Goal: Task Accomplishment & Management: Manage account settings

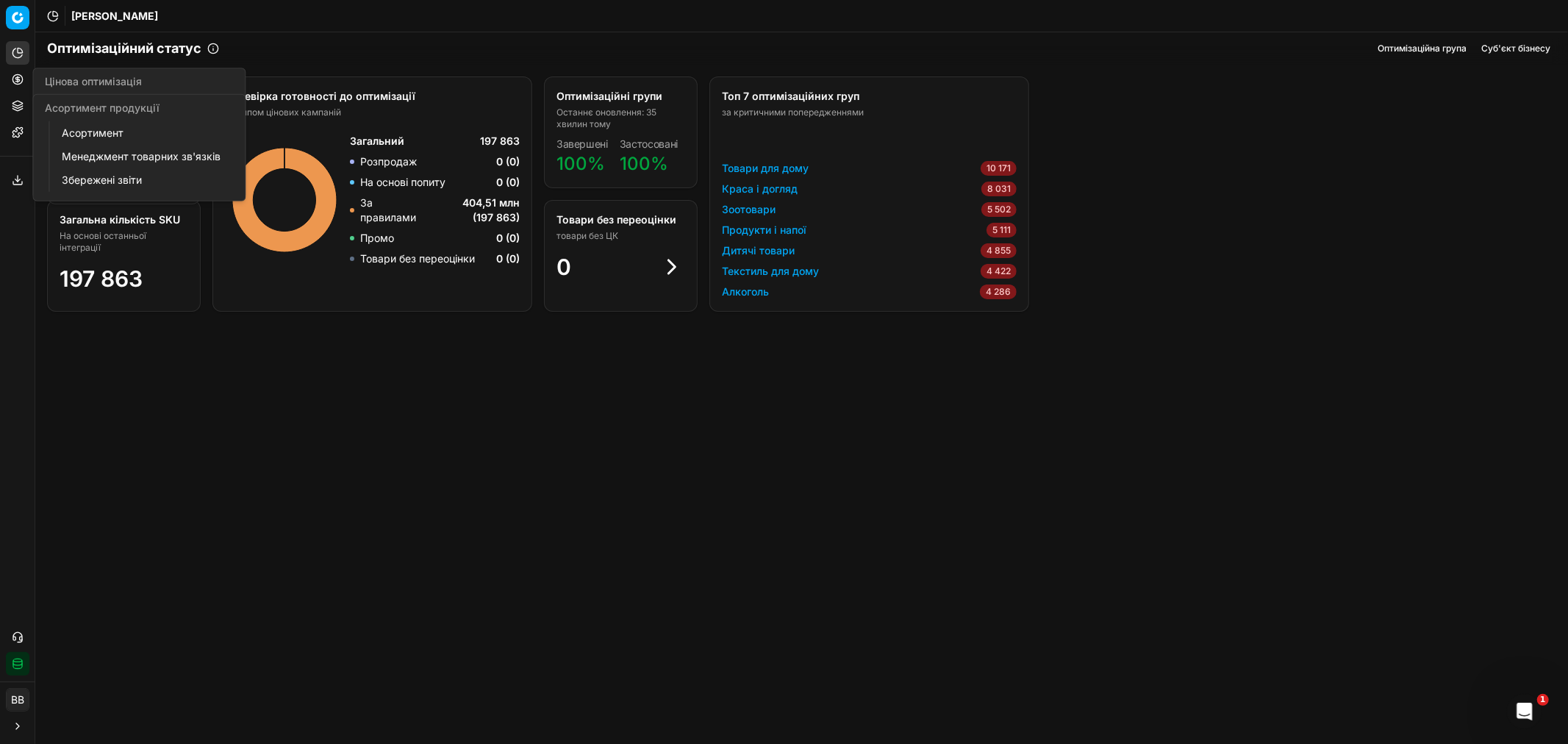
click at [14, 111] on button "Асортимент продукції" at bounding box center [17, 105] width 23 height 23
click at [117, 131] on link "Асортимент" at bounding box center [141, 133] width 171 height 20
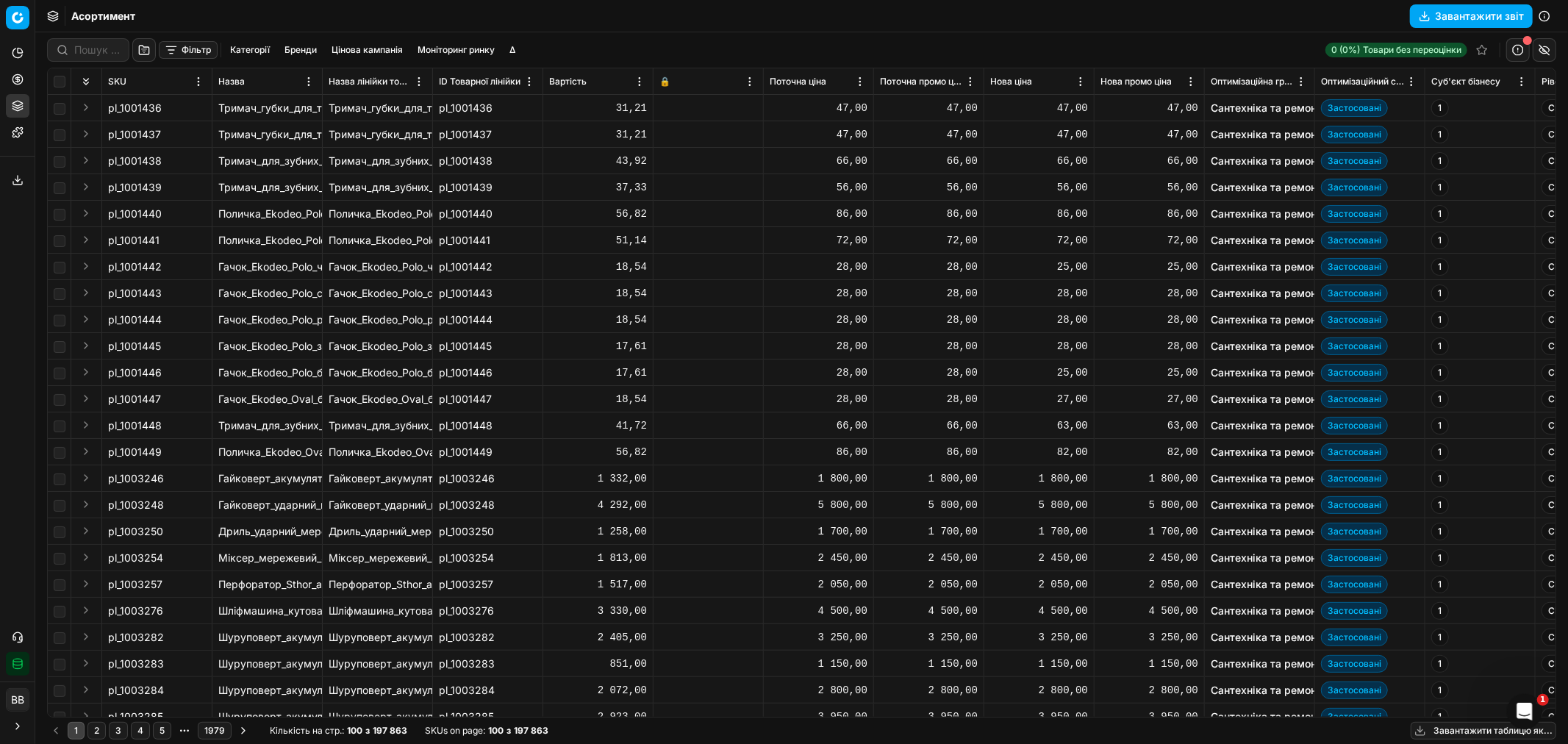
click at [194, 47] on button "Фільтр" at bounding box center [188, 50] width 59 height 17
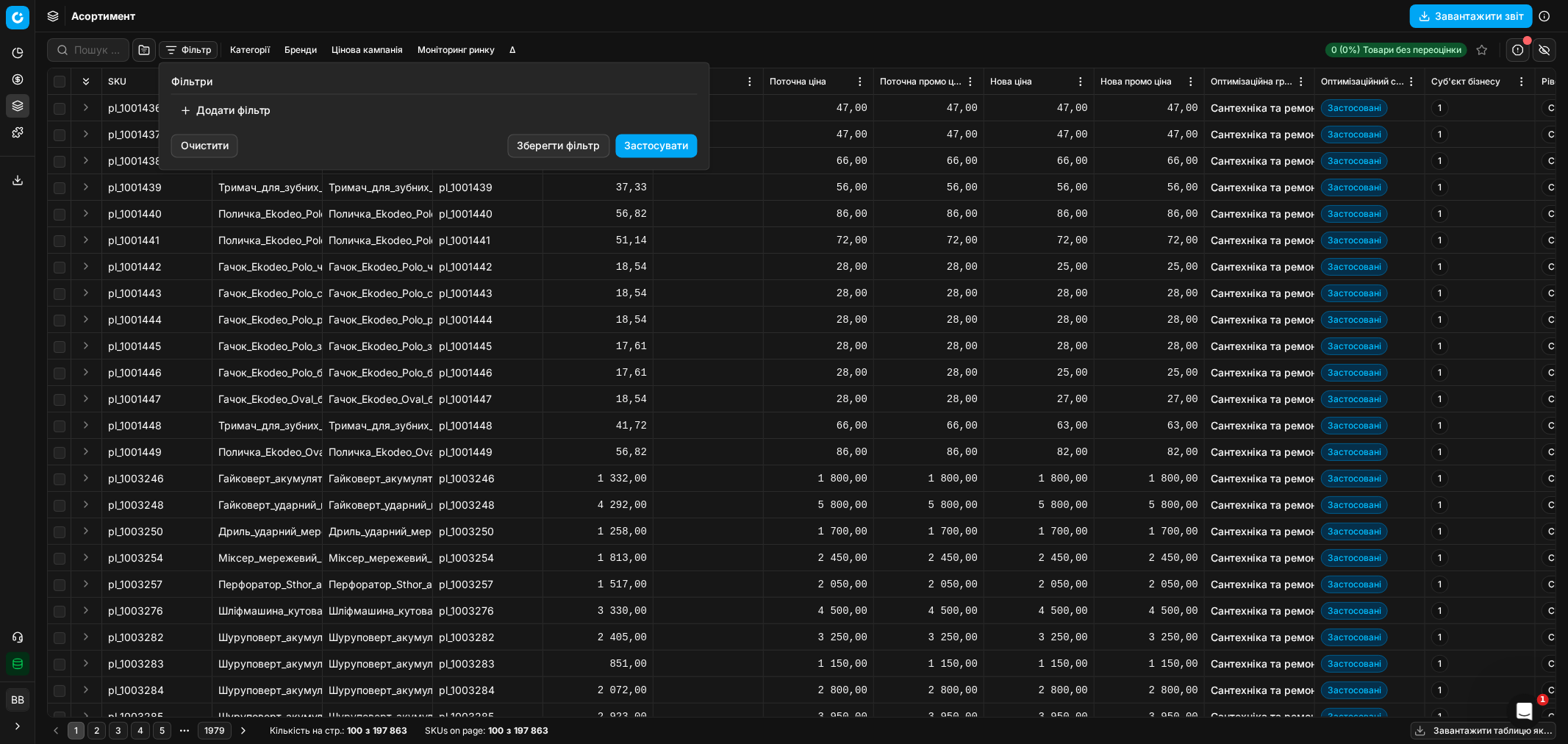
click at [226, 111] on button "Додати фільтр" at bounding box center [225, 110] width 108 height 23
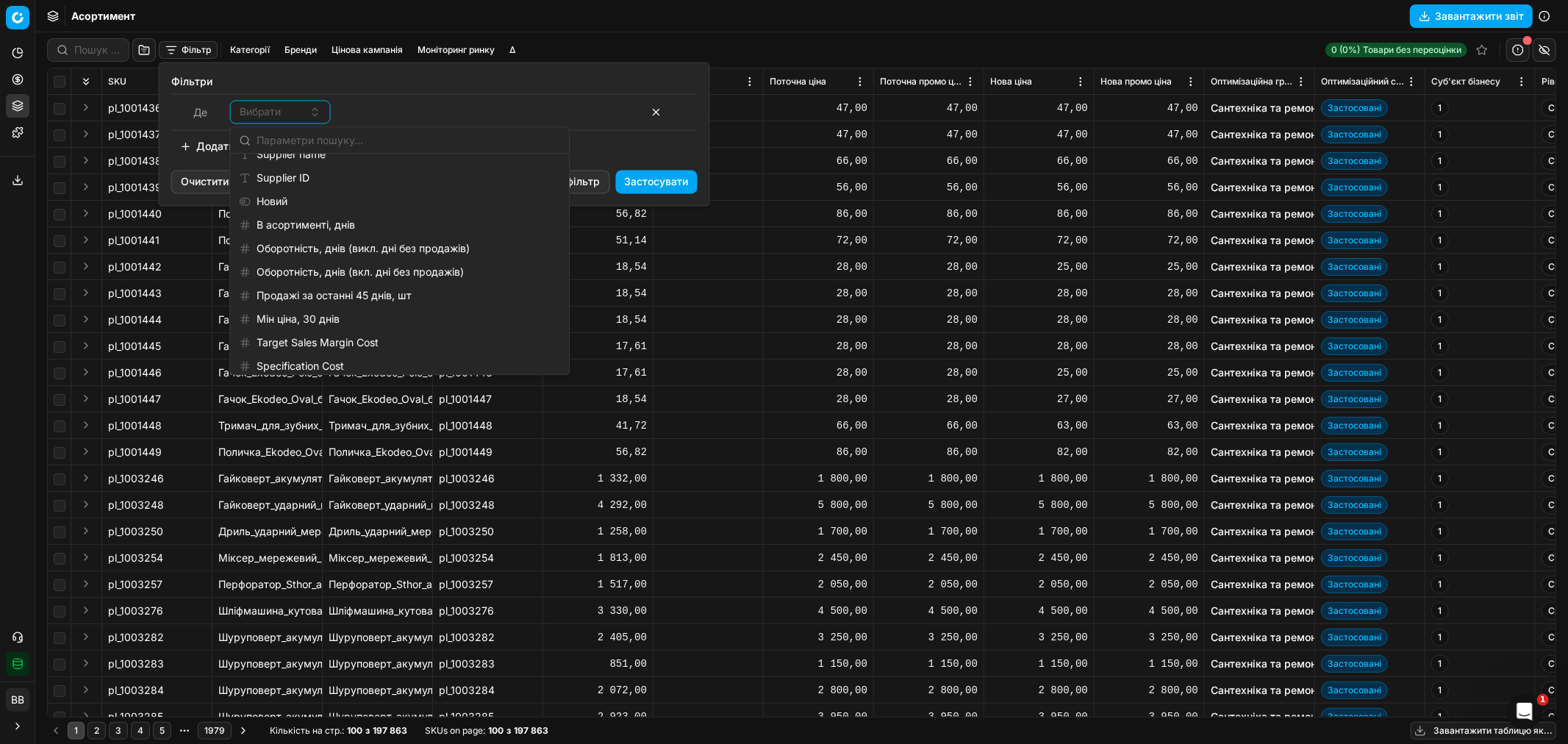
scroll to position [1678, 0]
click at [224, 27] on html "Pricing platform Аналітика Цінова оптимізація Асортимент продукції Шаблони Серв…" at bounding box center [784, 372] width 1568 height 744
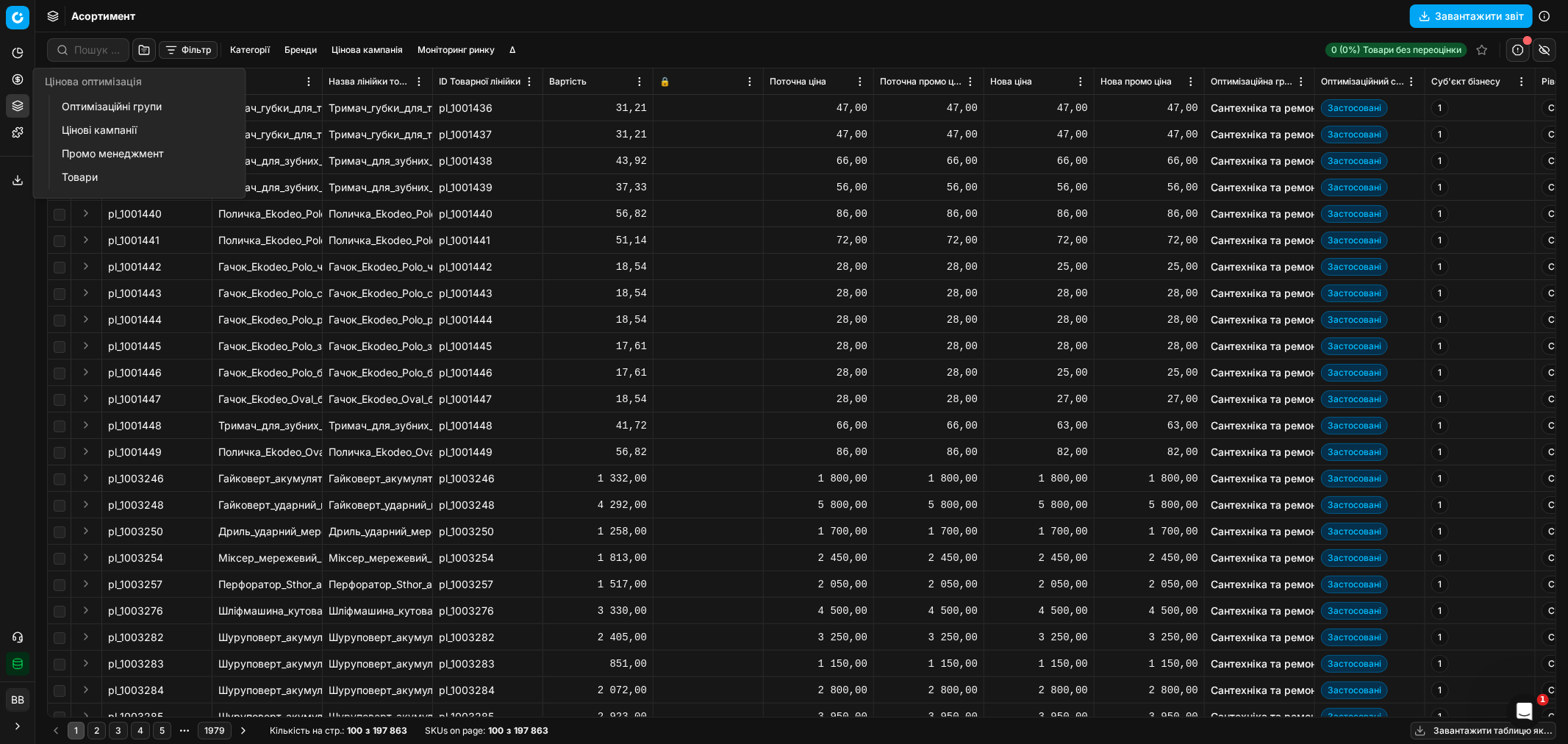
drag, startPoint x: 108, startPoint y: 105, endPoint x: 120, endPoint y: 108, distance: 12.4
click at [108, 105] on link "Оптимізаційні групи" at bounding box center [141, 106] width 171 height 20
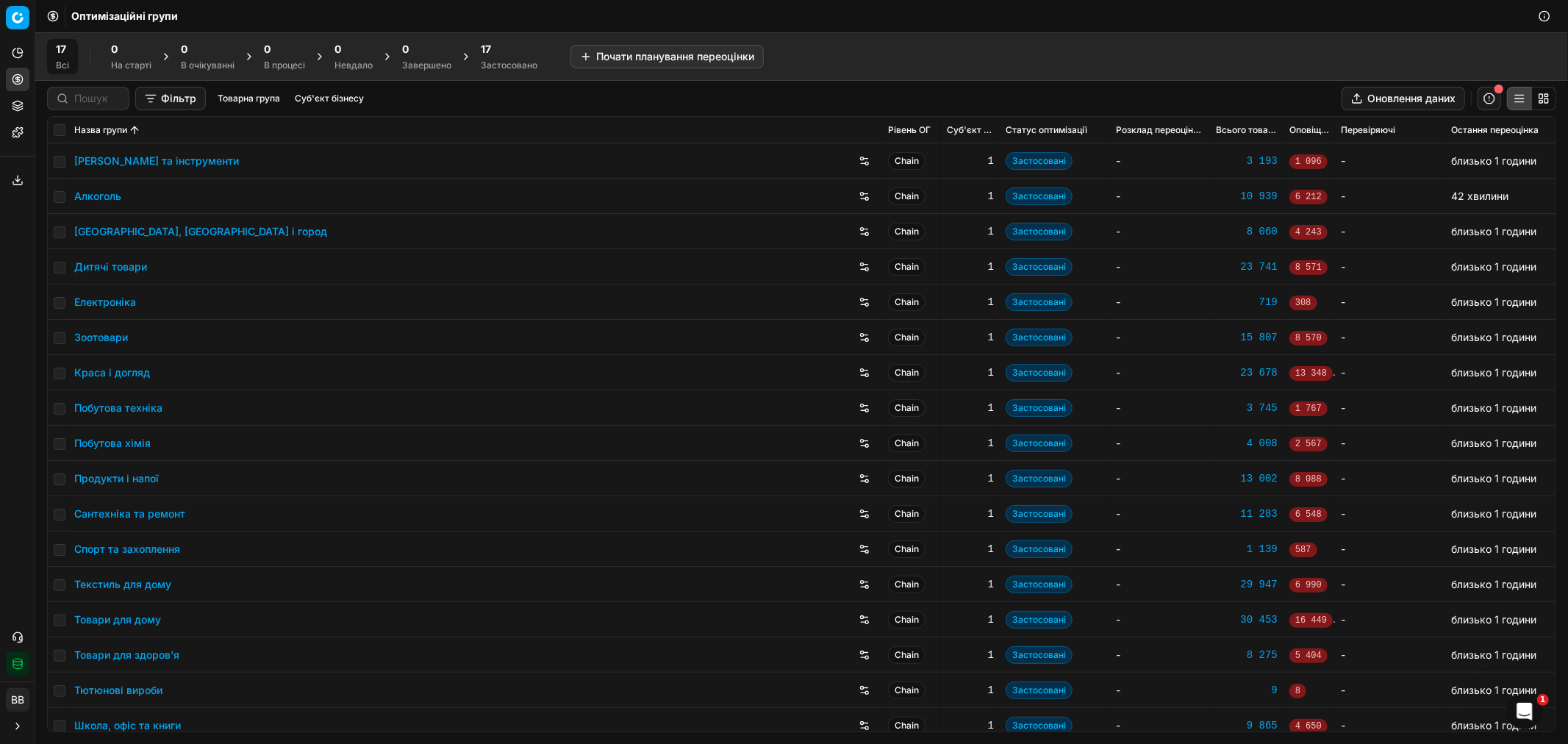
click at [106, 196] on link "Алкоголь" at bounding box center [98, 197] width 47 height 15
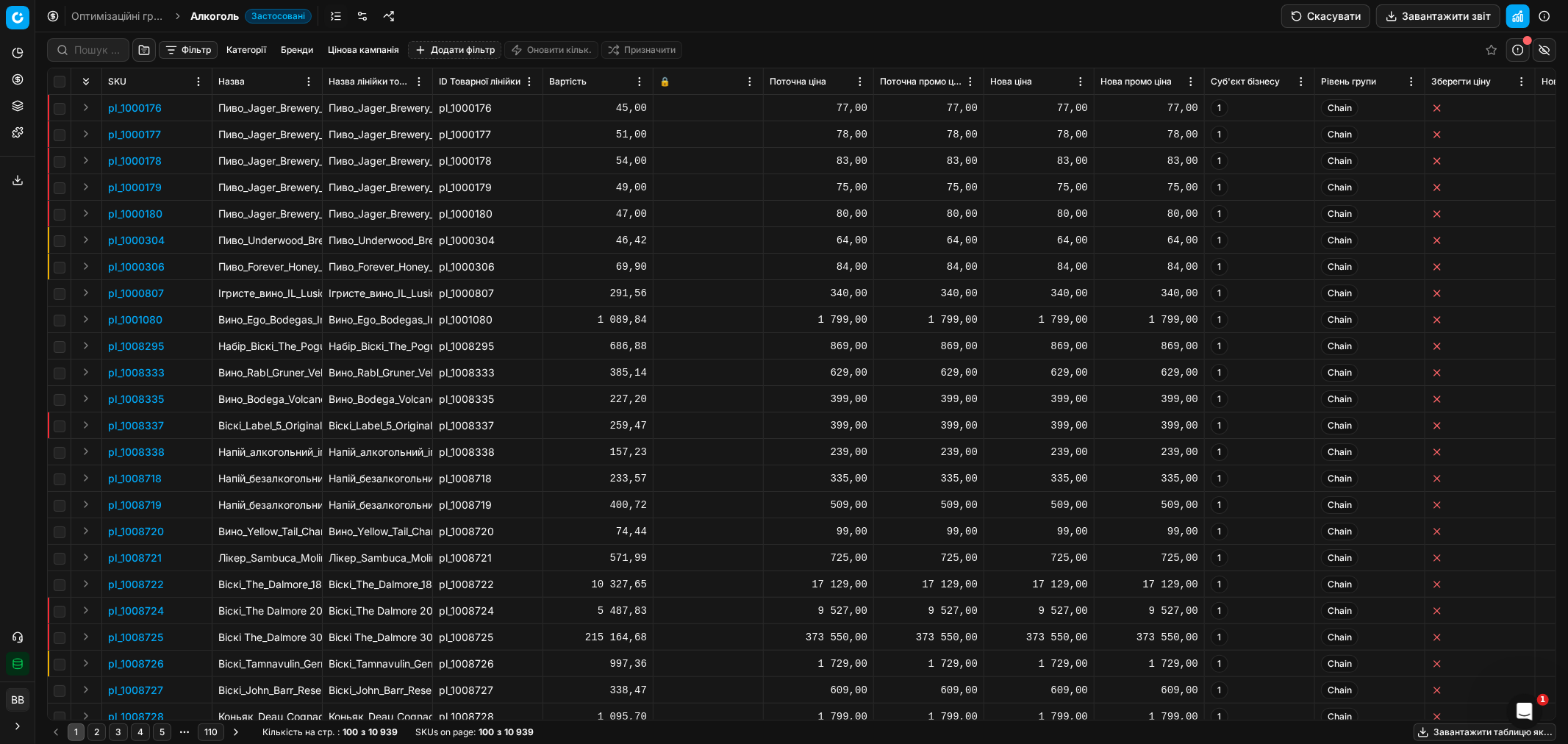
click at [13, 265] on div "Аналітика Цінова оптимізація Асортимент продукції Шаблони Сервіс експорту 1 Зве…" at bounding box center [17, 358] width 35 height 646
click at [368, 17] on link at bounding box center [361, 16] width 23 height 23
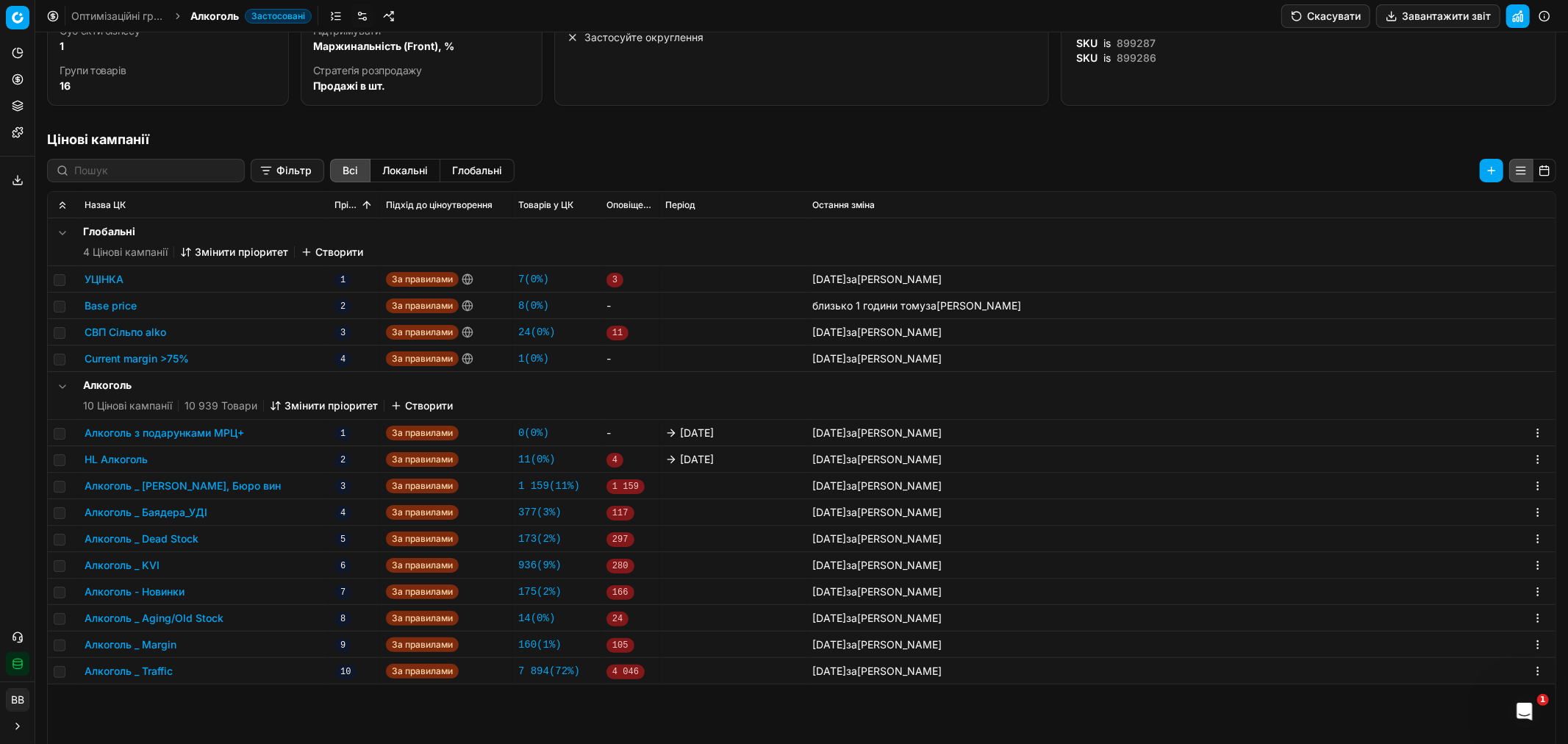
scroll to position [245, 0]
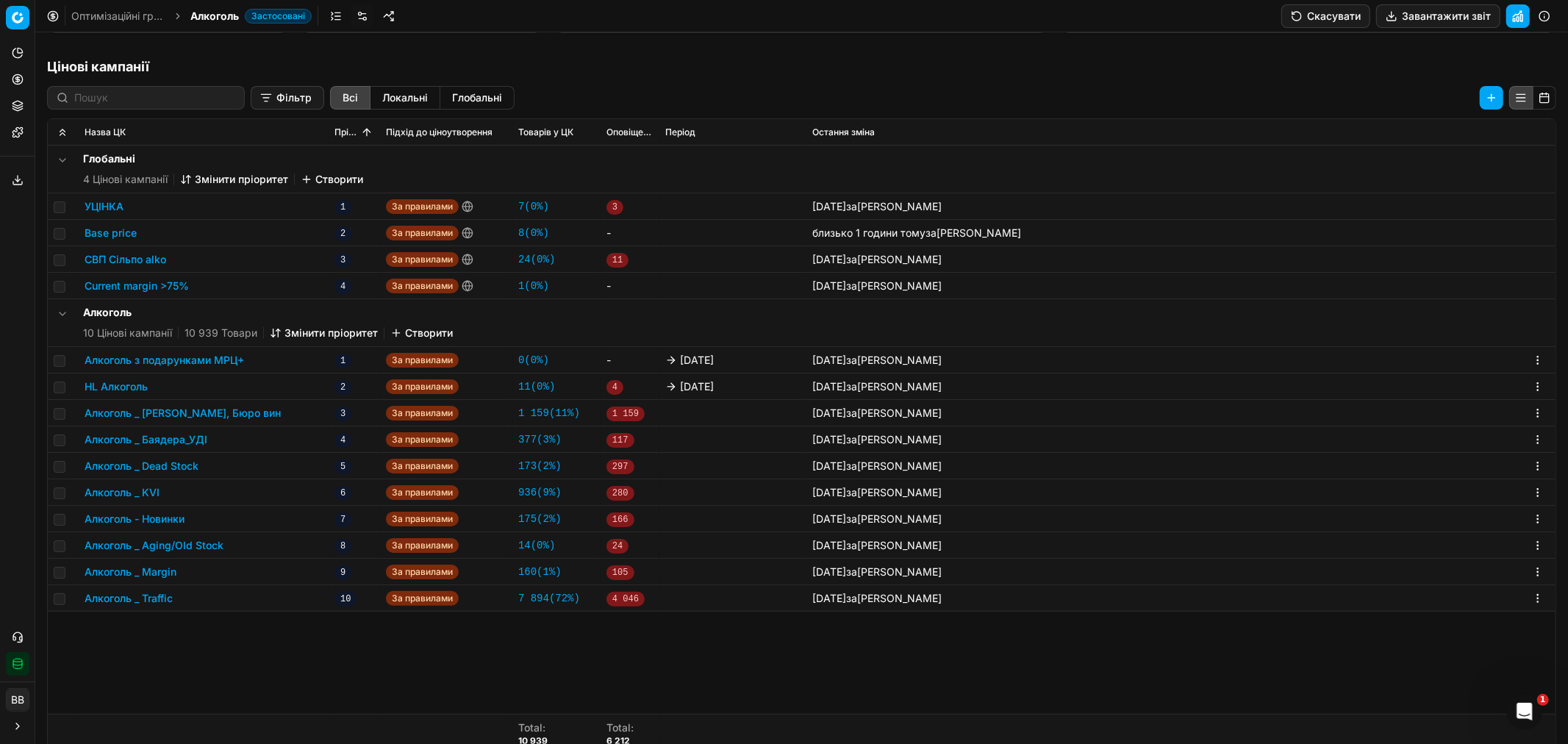
click at [150, 599] on button "Алкоголь _ Traffic" at bounding box center [128, 599] width 88 height 15
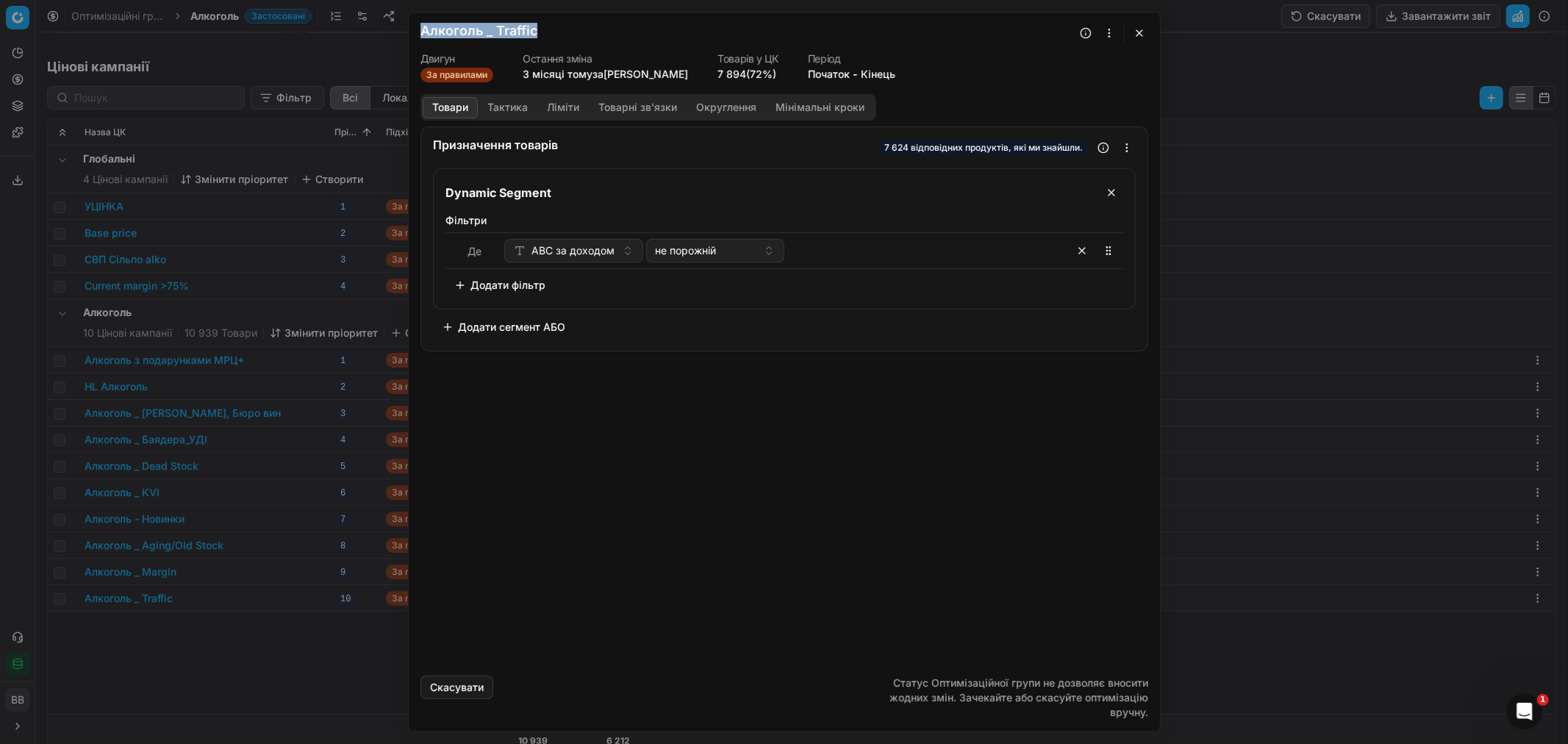
drag, startPoint x: 612, startPoint y: 26, endPoint x: 370, endPoint y: 33, distance: 242.1
click at [370, 33] on div "Ми зберігаємо налаштування ЦК. Будь ласка, зачекайте, це може зайняти декілька …" at bounding box center [784, 372] width 1568 height 744
click at [1135, 34] on button "button" at bounding box center [1139, 32] width 17 height 17
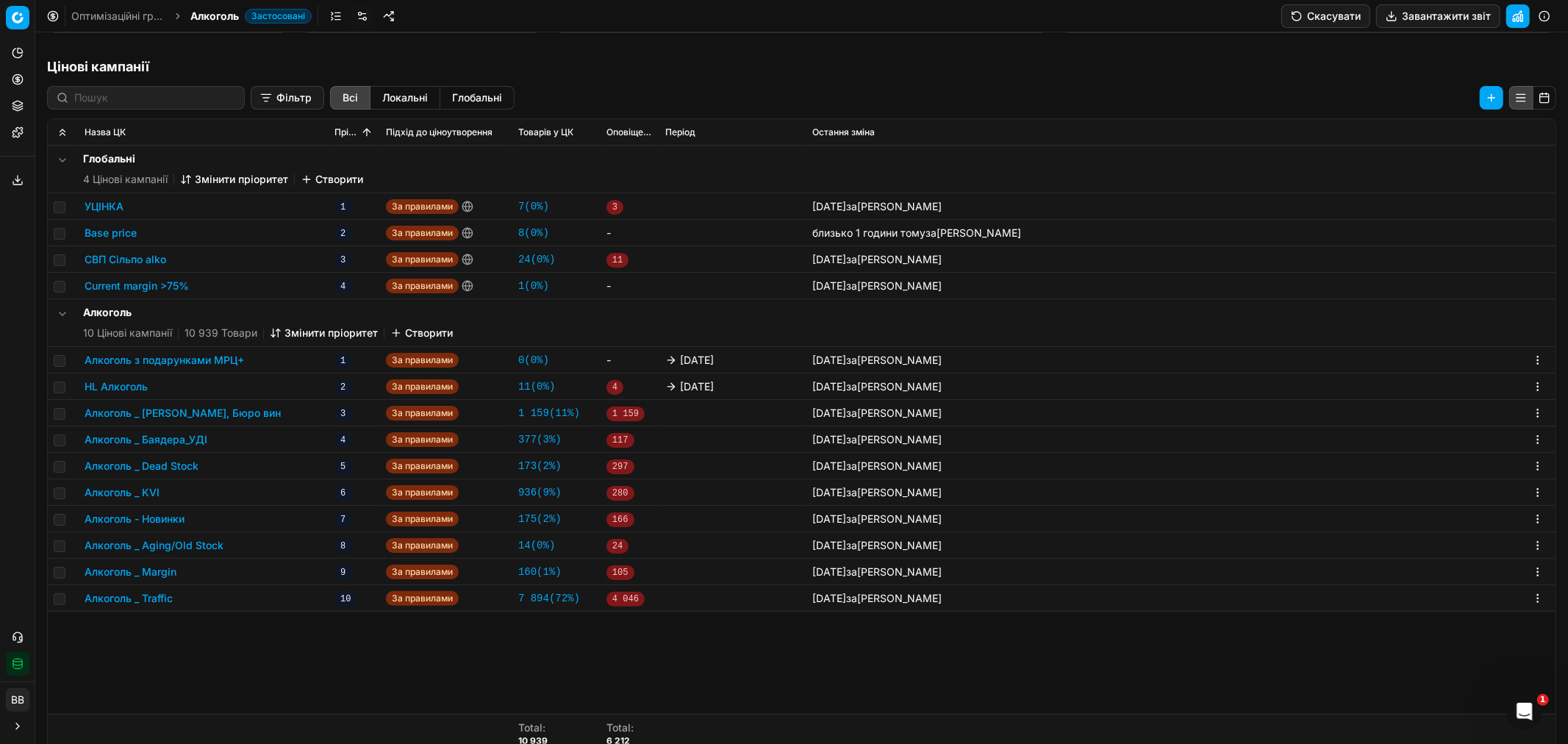
click at [142, 575] on button "Алкоголь _ Margin" at bounding box center [130, 572] width 92 height 15
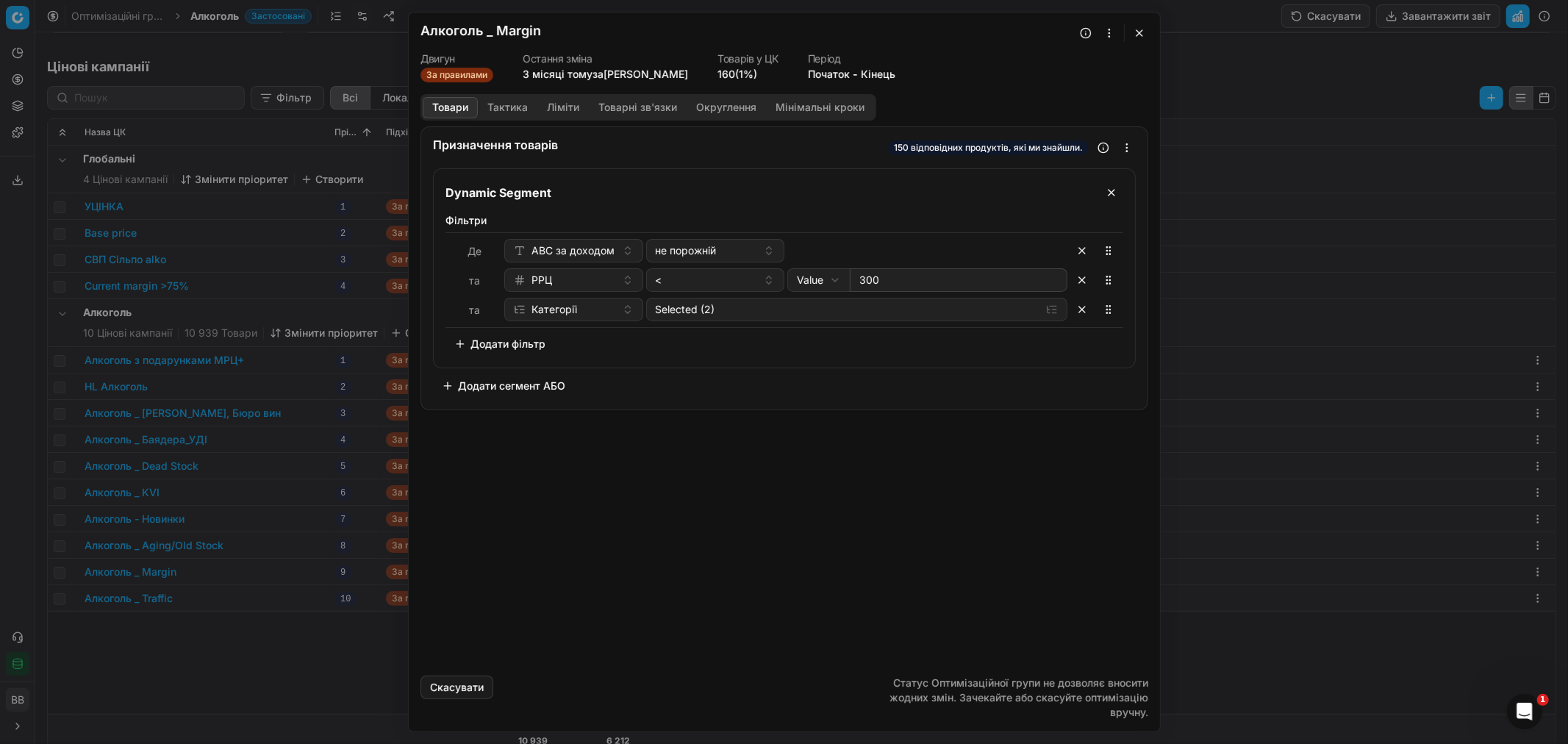
click at [1140, 29] on button "button" at bounding box center [1139, 32] width 17 height 17
